Goal: Book appointment/travel/reservation

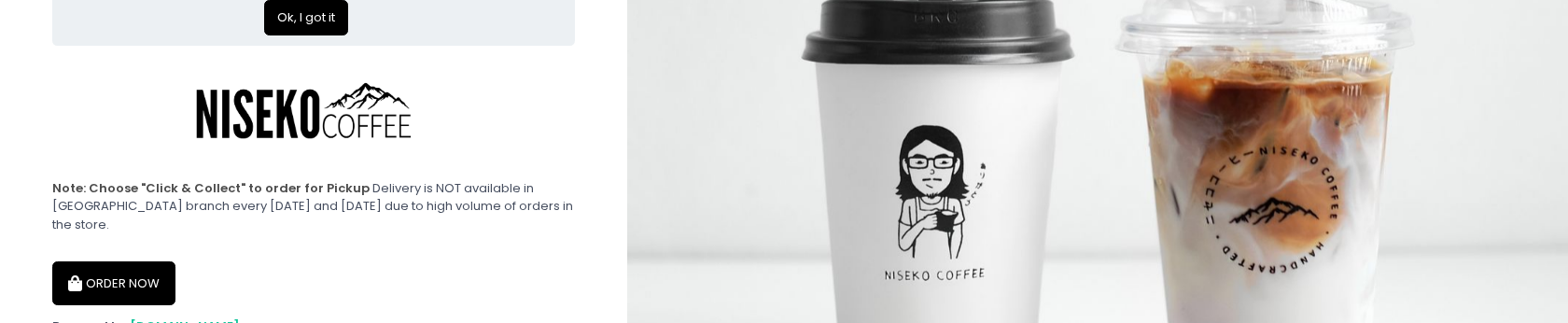
scroll to position [192, 0]
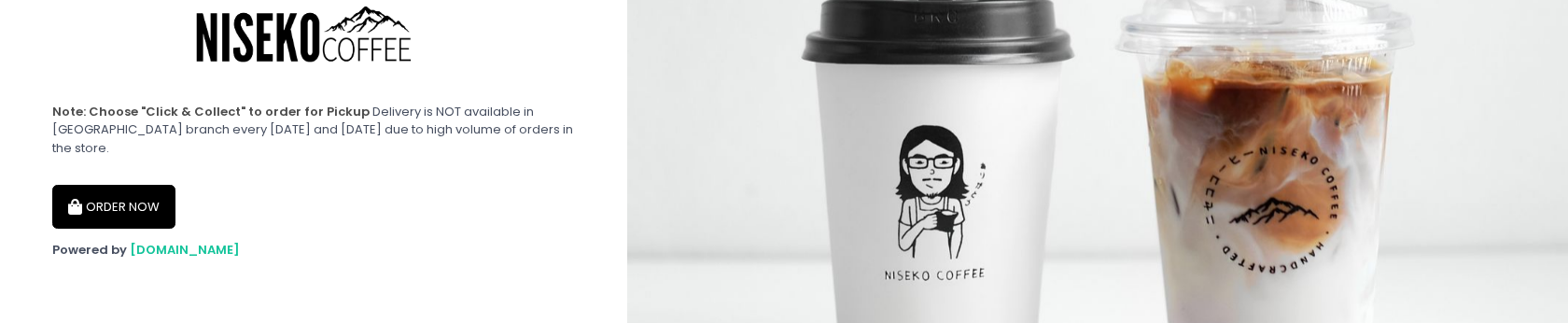
click at [147, 205] on button "ORDER NOW" at bounding box center [114, 208] width 123 height 45
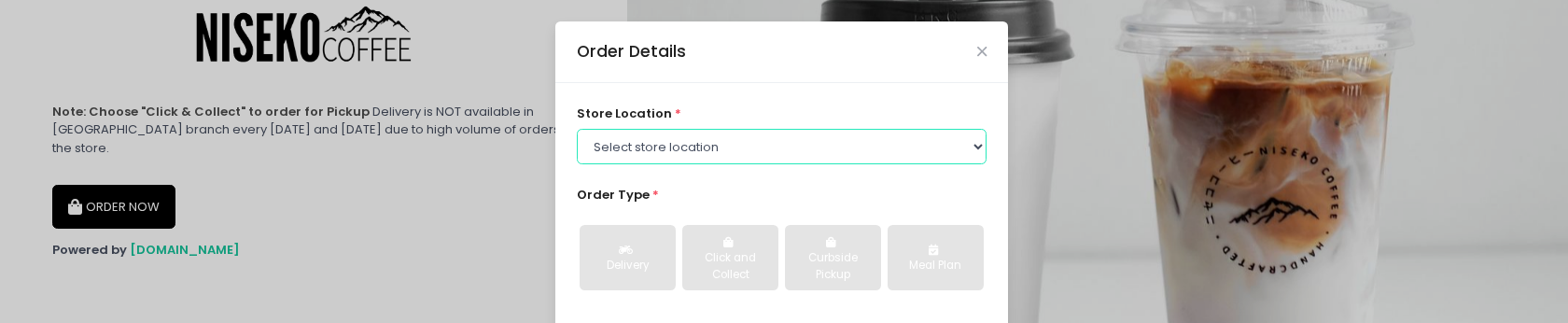
click at [689, 138] on select "Select store location [GEOGRAPHIC_DATA] [GEOGRAPHIC_DATA] Niseko Coffee [GEOGRA…" at bounding box center [782, 146] width 411 height 36
select select "645a039fd957f8b56cab6e88"
click at [577, 129] on select "Select store location [GEOGRAPHIC_DATA] [GEOGRAPHIC_DATA] Niseko Coffee [GEOGRA…" at bounding box center [782, 146] width 411 height 36
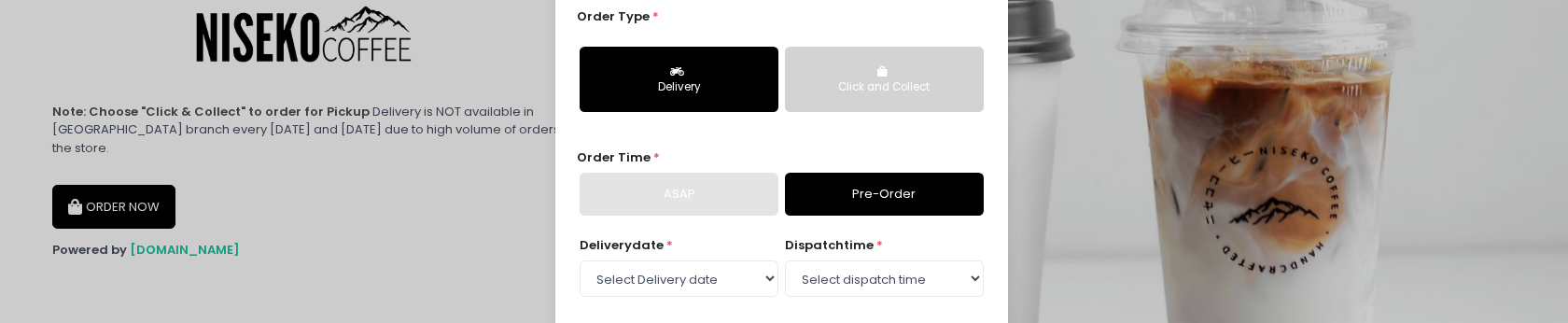
scroll to position [238, 0]
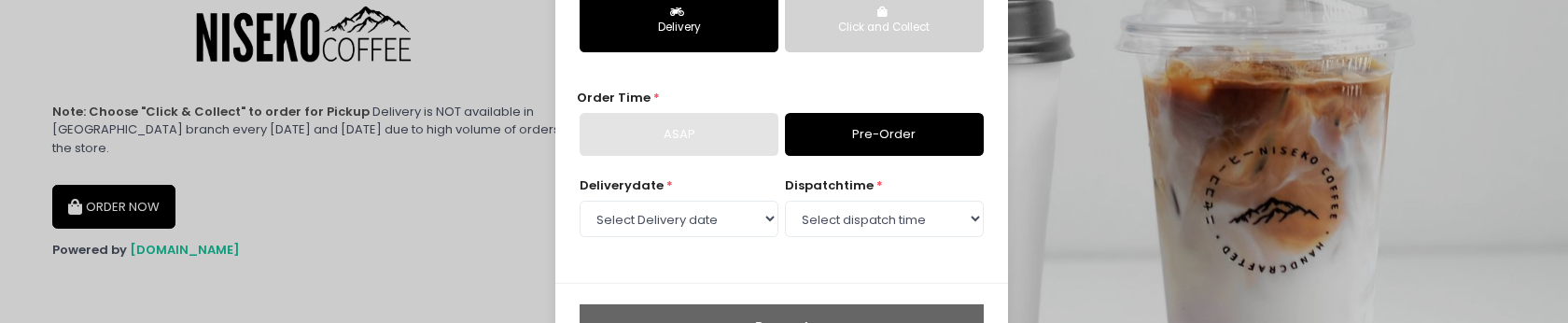
click at [833, 34] on div "Click and Collect" at bounding box center [885, 28] width 173 height 17
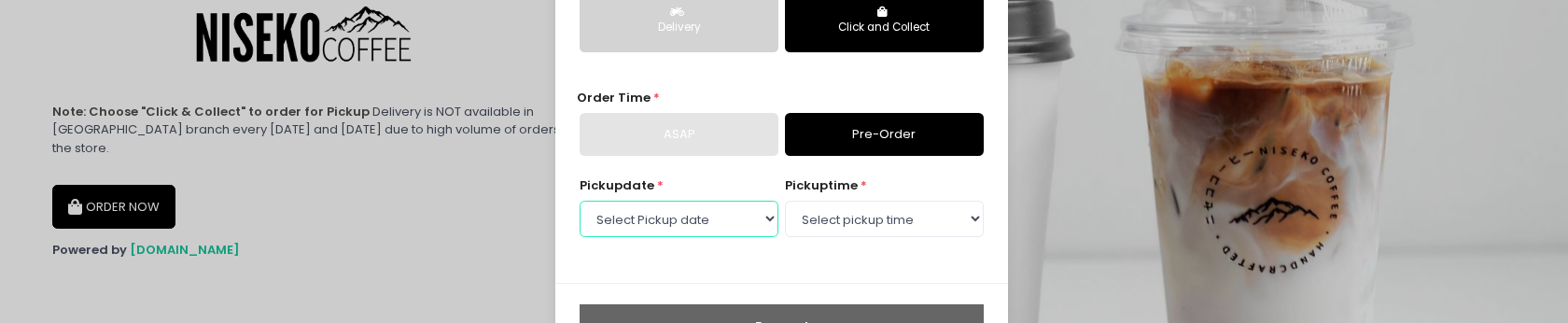
click at [723, 235] on select "Select Pickup date [DATE] [DATE] [DATE] [DATE] [DATE] [DATE] [DATE] [DATE] [DAT…" at bounding box center [680, 219] width 199 height 36
select select "[DATE]"
click at [580, 201] on select "Select Pickup date [DATE] [DATE] [DATE] [DATE] [DATE] [DATE] [DATE] [DATE] [DAT…" at bounding box center [680, 219] width 199 height 36
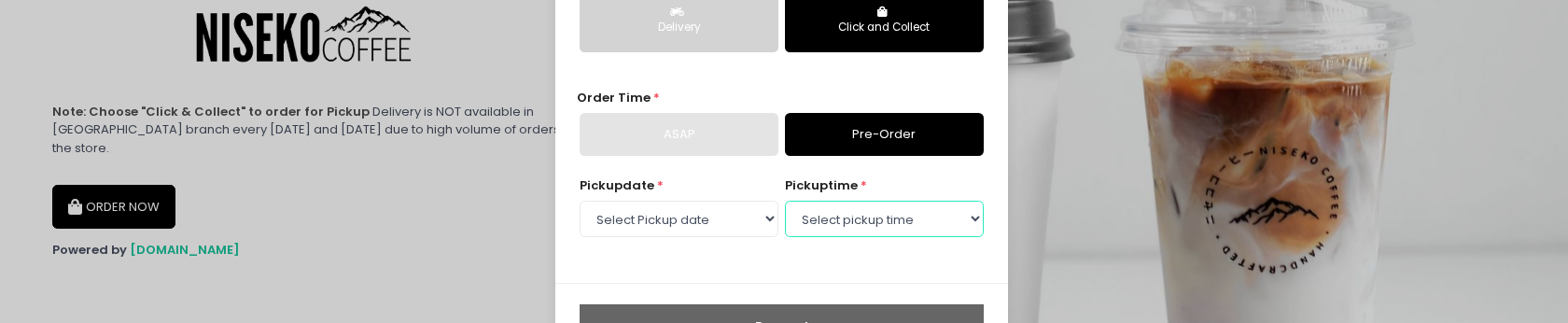
click at [853, 226] on select "Select pickup time 11:00 AM - 11:30 AM 11:30 AM - 12:00 PM 12:00 PM - 12:30 PM …" at bounding box center [885, 219] width 199 height 36
select select "15:30"
click at [785, 201] on select "Select pickup time 11:00 AM - 11:30 AM 11:30 AM - 12:00 PM 12:00 PM - 12:30 PM …" at bounding box center [885, 219] width 199 height 36
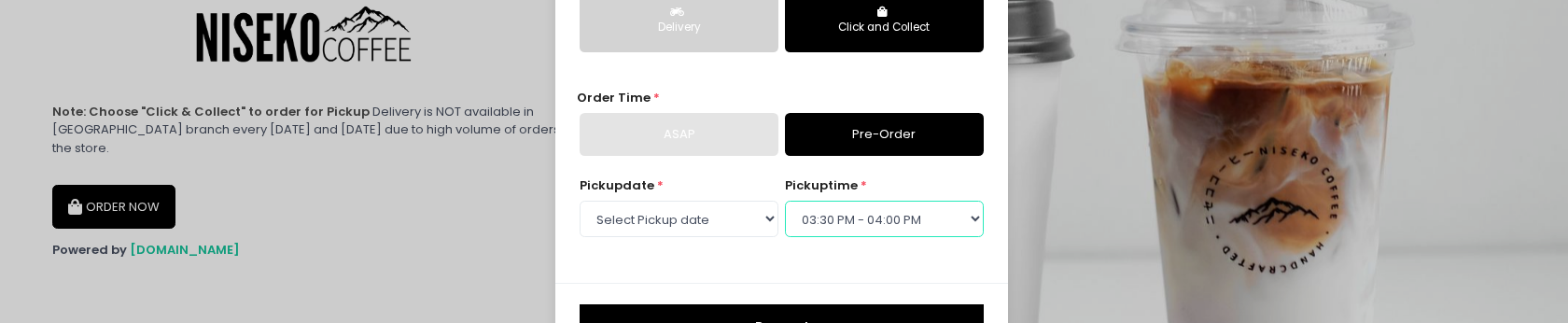
scroll to position [306, 0]
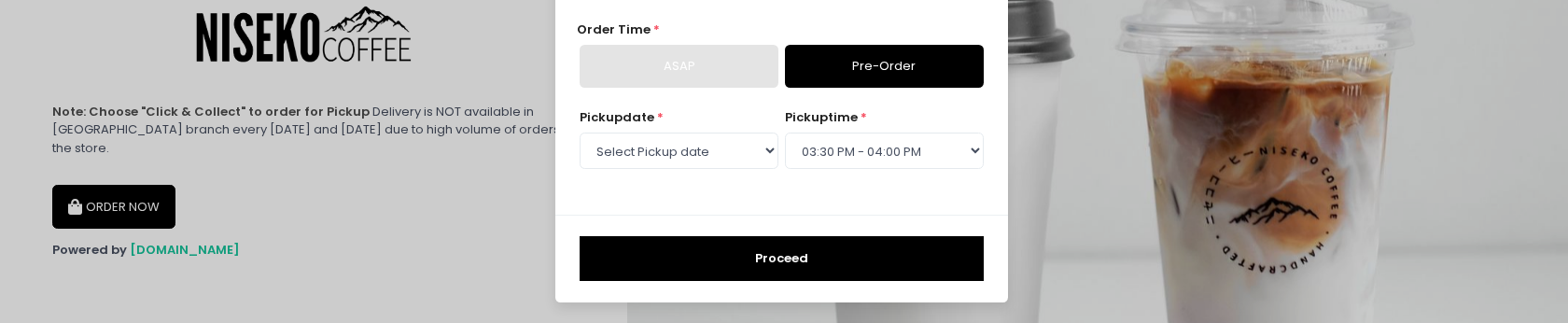
click at [799, 260] on button "Proceed" at bounding box center [782, 258] width 404 height 45
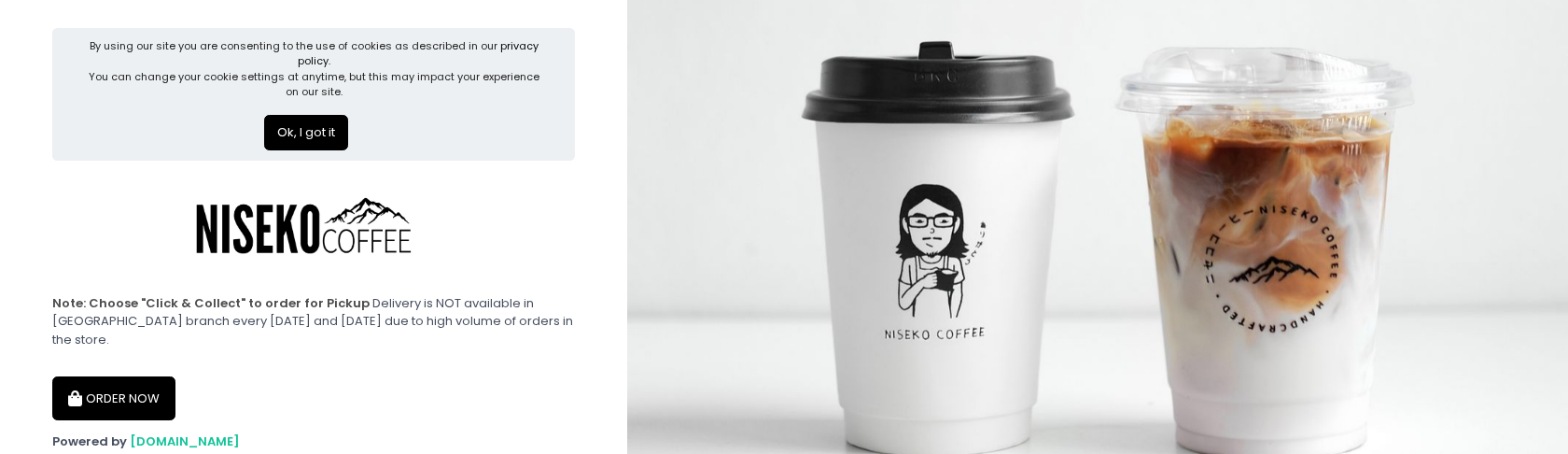
click at [136, 384] on button "ORDER NOW" at bounding box center [114, 399] width 123 height 45
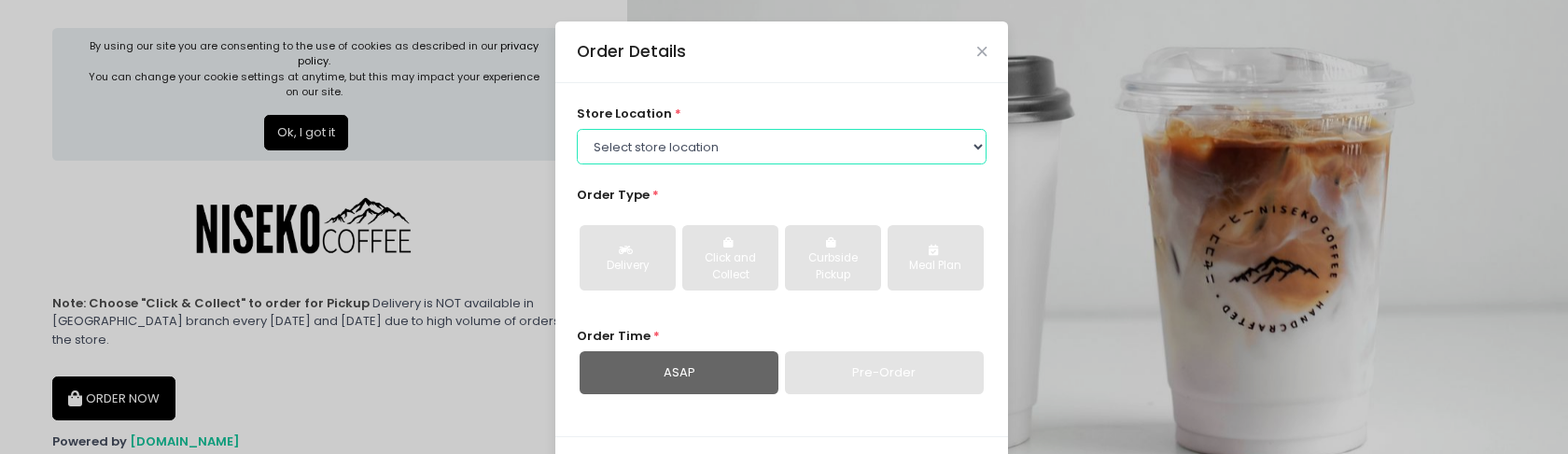
click at [739, 154] on select "Select store location [GEOGRAPHIC_DATA] [GEOGRAPHIC_DATA] Niseko Coffee [GEOGRA…" at bounding box center [782, 147] width 411 height 36
select select "645a039fd957f8b56cab6e88"
click at [577, 129] on select "Select store location [GEOGRAPHIC_DATA] [GEOGRAPHIC_DATA] Niseko Coffee [GEOGRA…" at bounding box center [782, 147] width 411 height 36
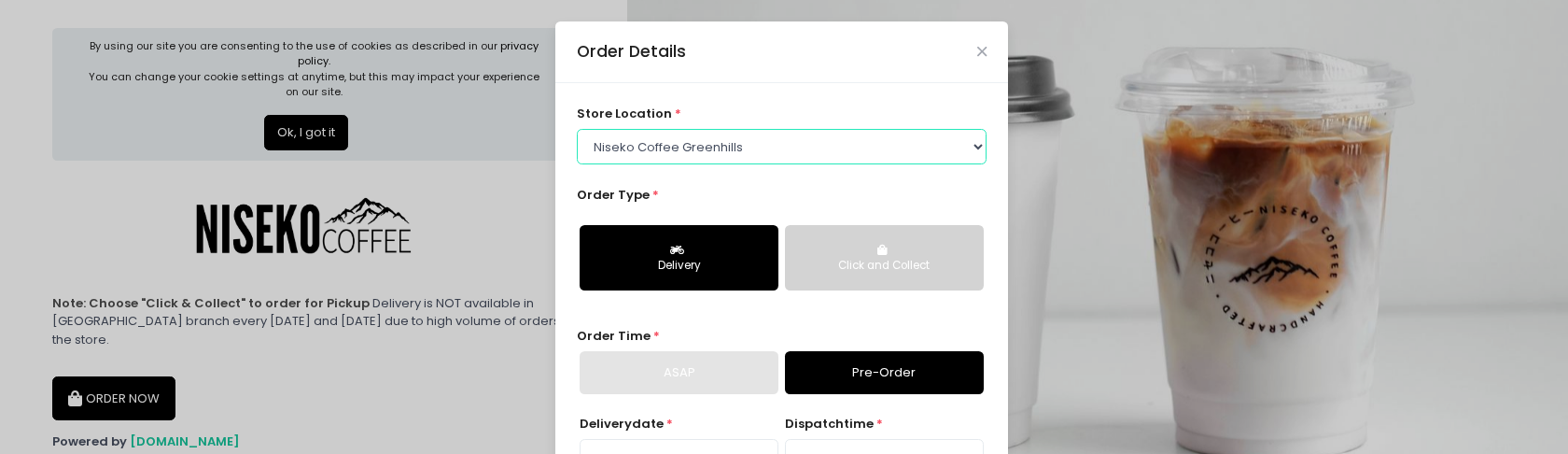
scroll to position [176, 0]
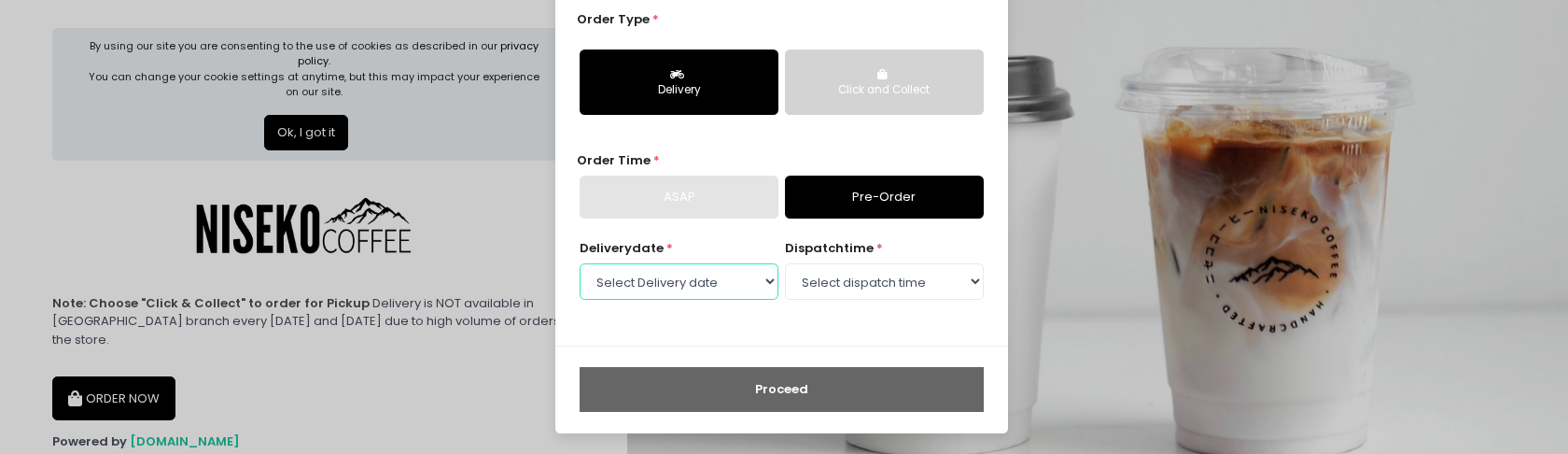
click at [756, 294] on select "Select Delivery date Wednesday, Sep 3rd Thursday, Sep 4th Friday, Sep 5th Satur…" at bounding box center [680, 281] width 199 height 36
select select "2025-09-07"
click at [580, 263] on select "Select Delivery date Wednesday, Sep 3rd Thursday, Sep 4th Friday, Sep 5th Satur…" at bounding box center [680, 281] width 199 height 36
select select "12:00"
click at [785, 263] on select "Select dispatch time 11:00 AM - 11:30 AM 11:30 AM - 12:00 PM 12:00 PM - 12:30 P…" at bounding box center [885, 281] width 199 height 36
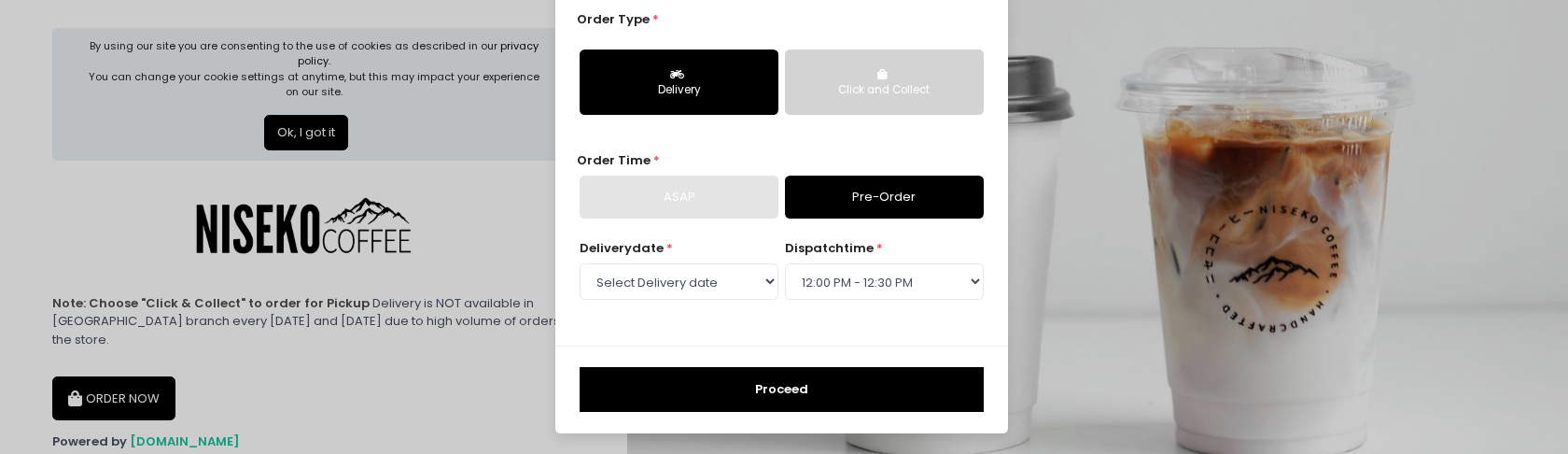
click at [802, 384] on button "Proceed" at bounding box center [782, 389] width 404 height 45
